Goal: Transaction & Acquisition: Purchase product/service

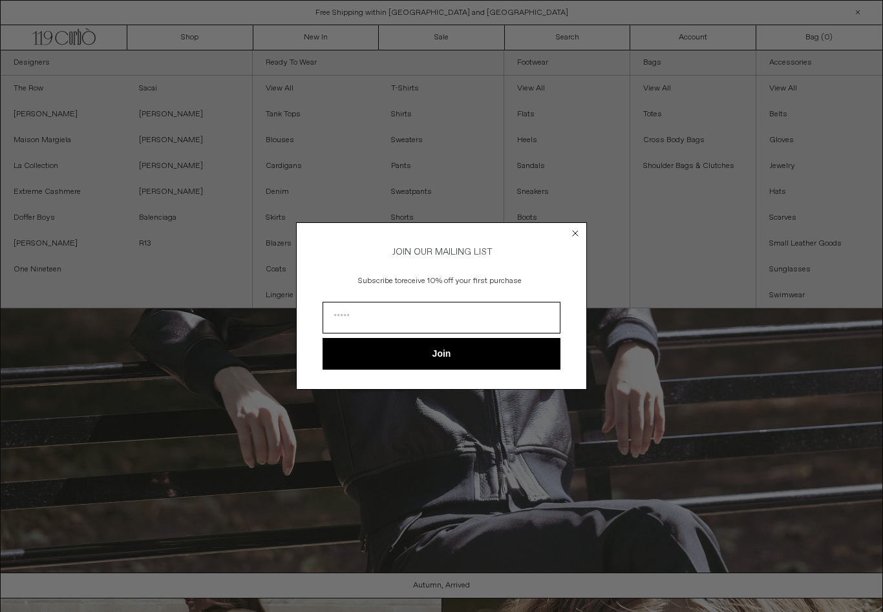
click at [580, 228] on circle "Close dialog" at bounding box center [576, 234] width 12 height 12
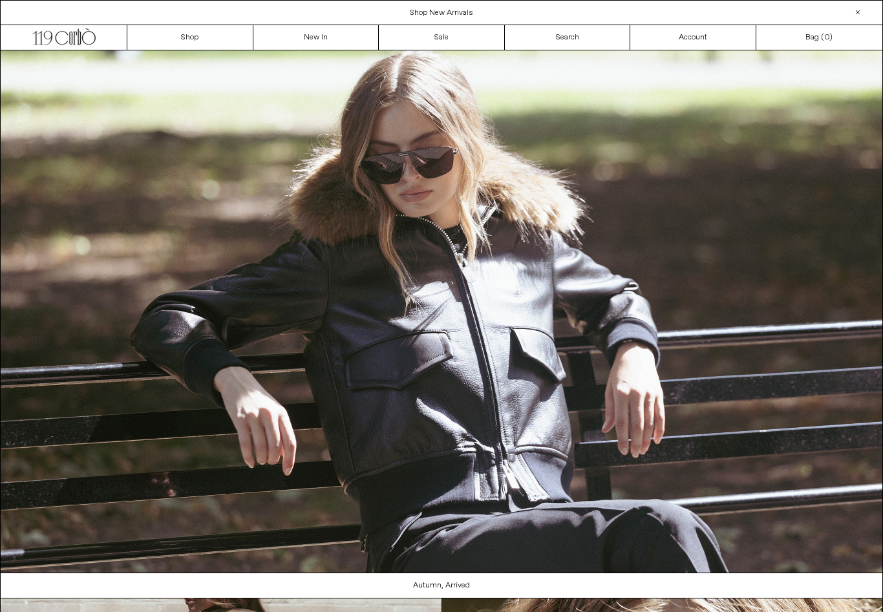
click at [439, 29] on link "Sale" at bounding box center [442, 37] width 126 height 25
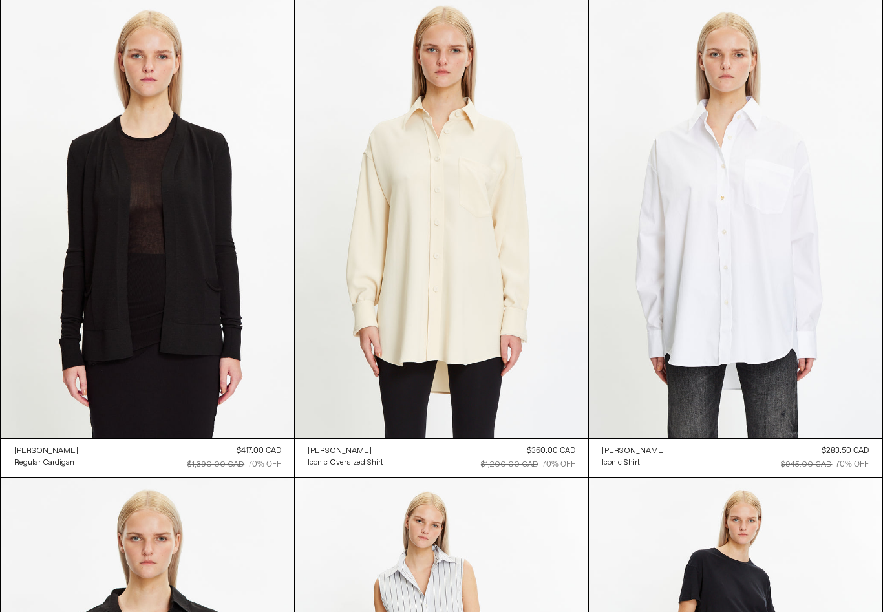
scroll to position [31246, 0]
click at [766, 343] on at bounding box center [736, 218] width 294 height 440
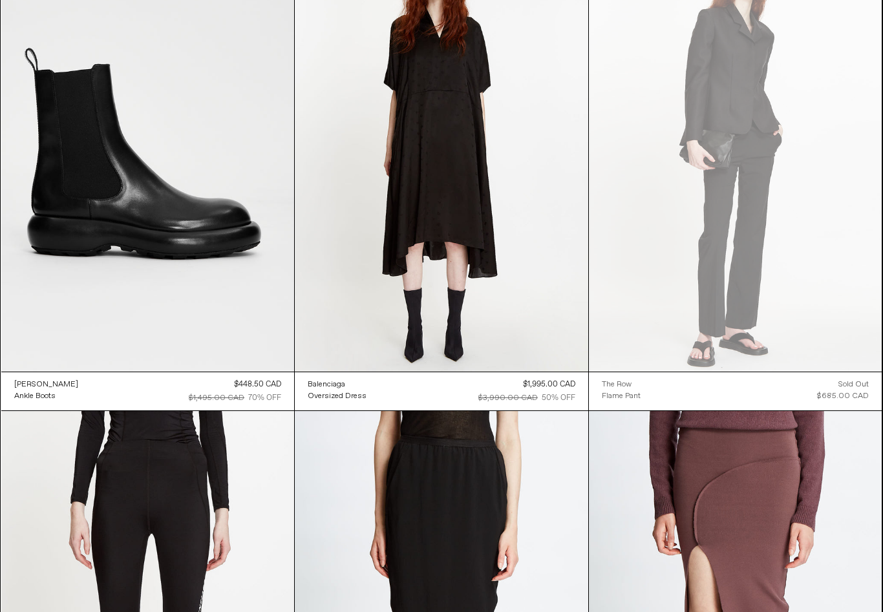
scroll to position [34668, 0]
click at [102, 358] on at bounding box center [148, 153] width 294 height 440
